Goal: Communication & Community: Answer question/provide support

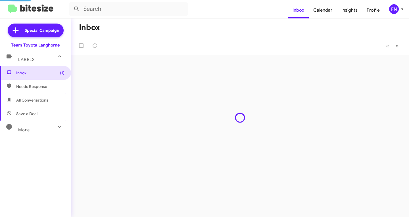
click at [38, 100] on span "All Conversations" at bounding box center [32, 101] width 32 height 6
type input "in:all-conversations"
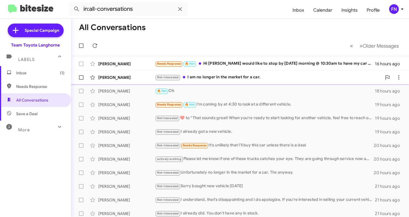
click at [130, 81] on div "[PERSON_NAME] Not-Interested I am no longer in the market for a car. 16 hours a…" at bounding box center [240, 77] width 329 height 11
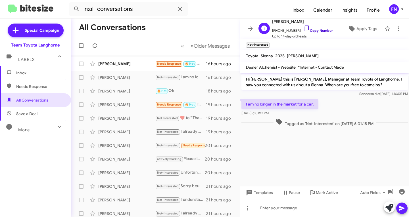
click at [311, 28] on link "Copy Number" at bounding box center [318, 30] width 30 height 4
click at [129, 107] on div "[PERSON_NAME]" at bounding box center [126, 105] width 57 height 6
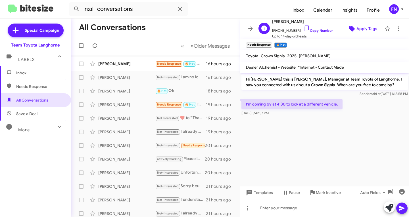
click at [351, 27] on icon at bounding box center [352, 28] width 7 height 7
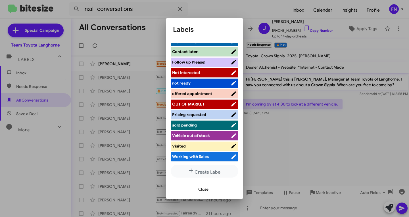
click at [202, 93] on span "offered appointment" at bounding box center [192, 93] width 40 height 5
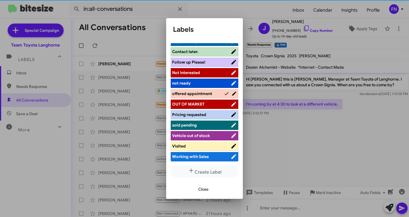
scroll to position [80, 0]
click at [204, 191] on span "Close" at bounding box center [203, 190] width 10 height 10
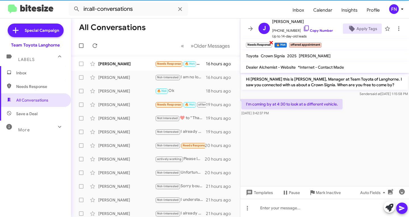
click at [272, 44] on span "×" at bounding box center [271, 42] width 5 height 7
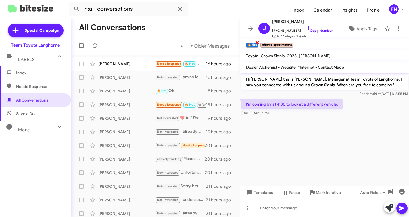
click at [259, 42] on span "×" at bounding box center [257, 42] width 5 height 7
click at [130, 122] on div "[PERSON_NAME] Not Interested ​❤️​ to “ That sounds great! When you're ready to …" at bounding box center [156, 118] width 160 height 11
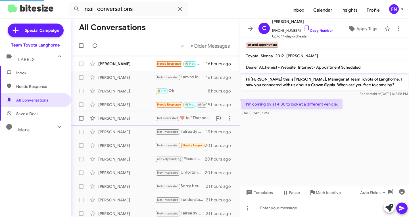
scroll to position [22, 0]
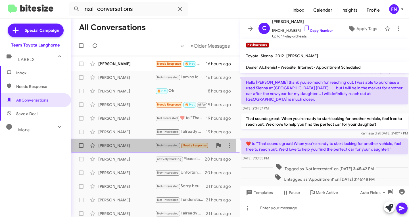
click at [108, 150] on div "[PERSON_NAME] Not-Interested Needs Response It's unlikely that I'll buy this ca…" at bounding box center [156, 145] width 160 height 11
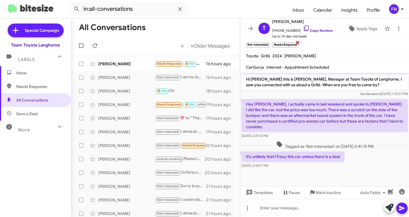
click at [299, 41] on span "×" at bounding box center [298, 42] width 5 height 7
click at [133, 68] on div "[PERSON_NAME] Needs Response 🔥 Hot Hi [PERSON_NAME] would like to stop by [DATE…" at bounding box center [156, 63] width 160 height 11
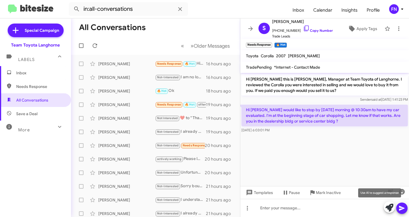
click at [389, 211] on icon at bounding box center [390, 208] width 8 height 8
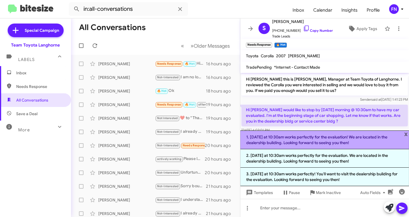
click at [310, 136] on li "1. [DATE] at 10:30am works perfectly for the evaluation! We are located in the …" at bounding box center [325, 140] width 169 height 19
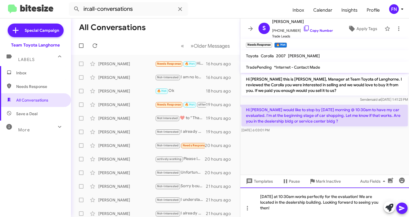
click at [302, 208] on div "[DATE] at 10:30am works perfectly for the evaluation! We are located in the dea…" at bounding box center [325, 203] width 169 height 30
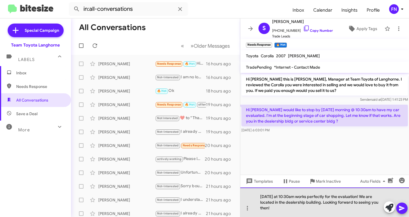
click at [302, 203] on div "[DATE] at 10:30am works perfectly for the evaluation! We are located in the dea…" at bounding box center [325, 203] width 169 height 30
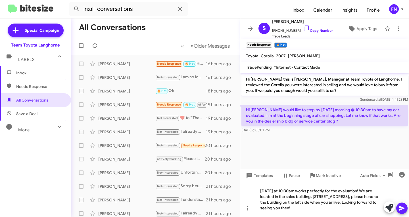
click at [405, 204] on span at bounding box center [402, 208] width 7 height 11
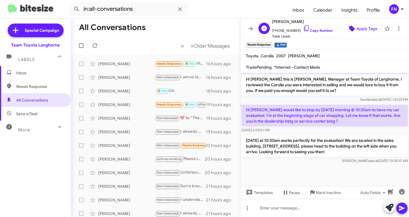
click at [348, 29] on span "Apply Tags" at bounding box center [363, 29] width 30 height 10
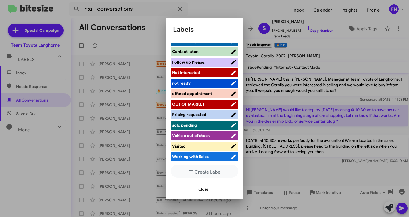
click at [206, 92] on span "offered appointment" at bounding box center [192, 93] width 40 height 5
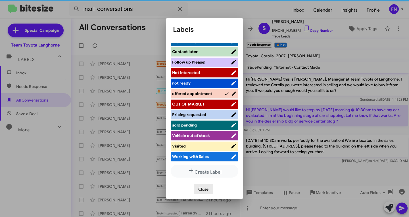
click at [205, 190] on span "Close" at bounding box center [203, 190] width 10 height 10
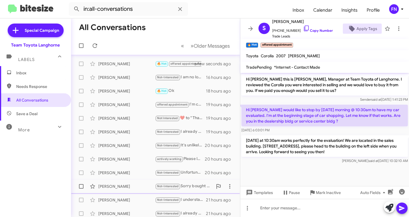
scroll to position [113, 0]
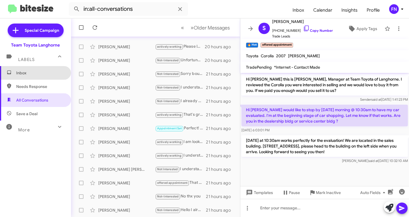
click at [35, 77] on span "Inbox" at bounding box center [35, 73] width 71 height 14
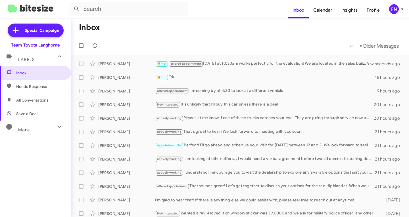
click at [42, 97] on span "All Conversations" at bounding box center [35, 101] width 71 height 14
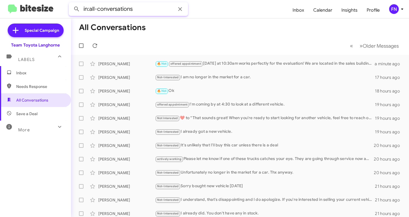
click at [140, 5] on input "in:all-conversations" at bounding box center [128, 9] width 119 height 14
click at [140, 8] on input "in:all-conversations" at bounding box center [128, 9] width 119 height 14
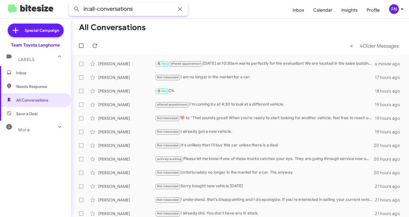
click at [140, 8] on input "in:all-conversations" at bounding box center [128, 9] width 119 height 14
click at [71, 3] on button at bounding box center [76, 8] width 11 height 11
type input "[PERSON_NAME]"
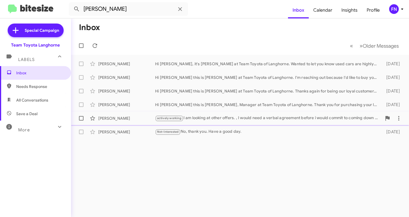
click at [120, 121] on div "[PERSON_NAME]" at bounding box center [126, 119] width 57 height 6
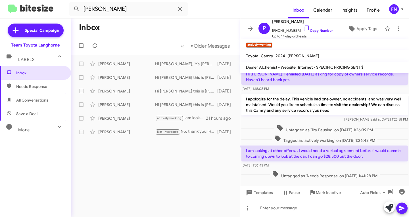
scroll to position [34, 0]
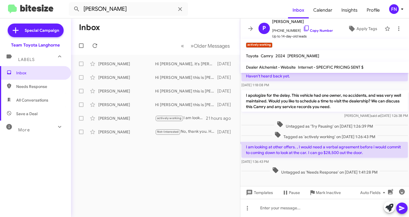
drag, startPoint x: 388, startPoint y: 152, endPoint x: 241, endPoint y: 147, distance: 147.9
click at [241, 147] on div "I am looking at other offers. , I would need a verbal agreement before i would …" at bounding box center [325, 153] width 169 height 25
copy p "I am looking at other offers. , I would need a verbal agreement before i would …"
